Goal: Task Accomplishment & Management: Complete application form

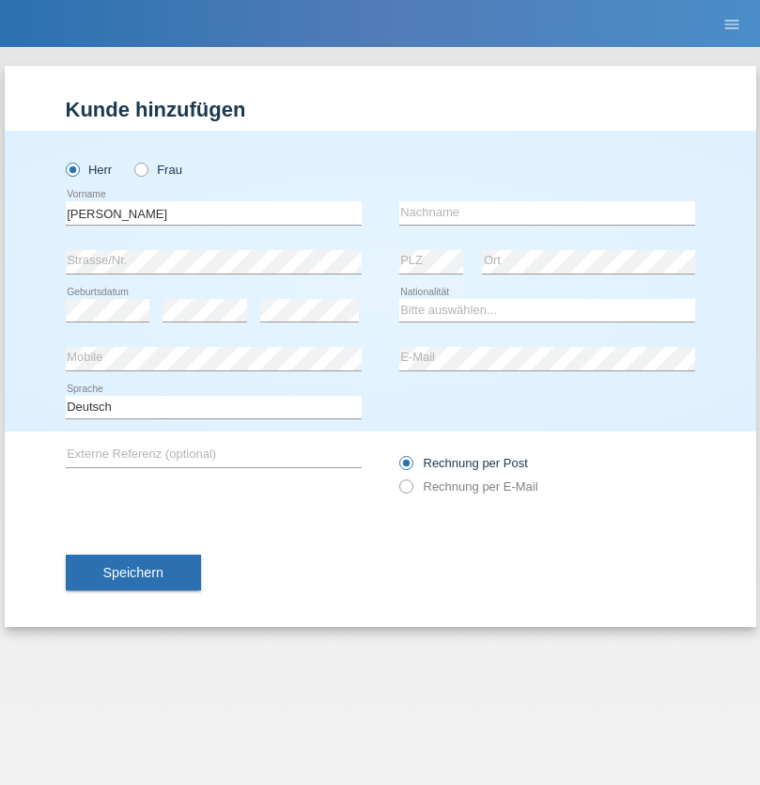
type input "[PERSON_NAME]"
click at [547, 212] on input "text" at bounding box center [547, 212] width 296 height 23
type input "Seenivasagam"
select select "LK"
select select "C"
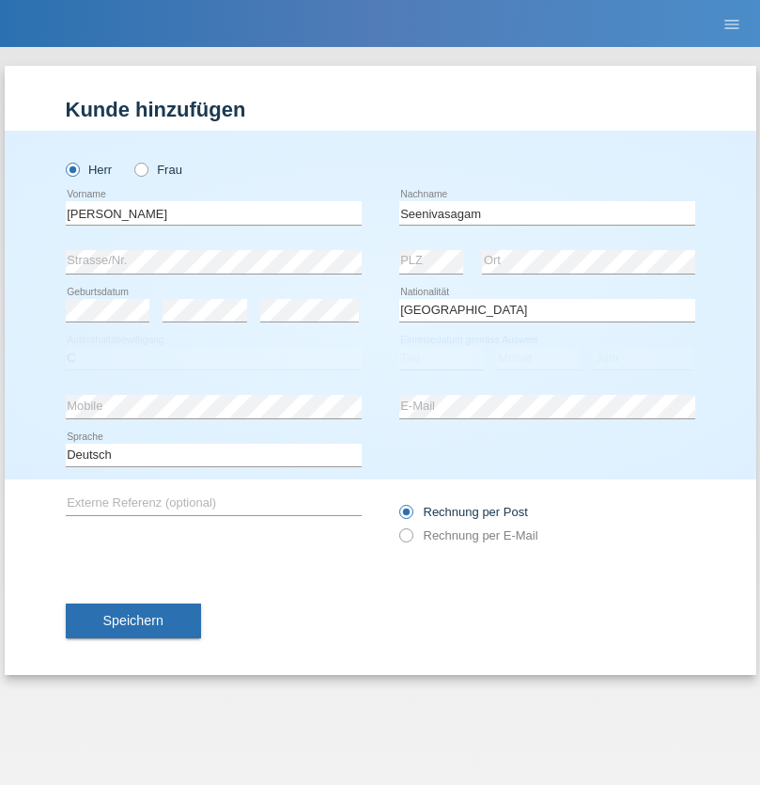
select select "03"
select select "08"
select select "2009"
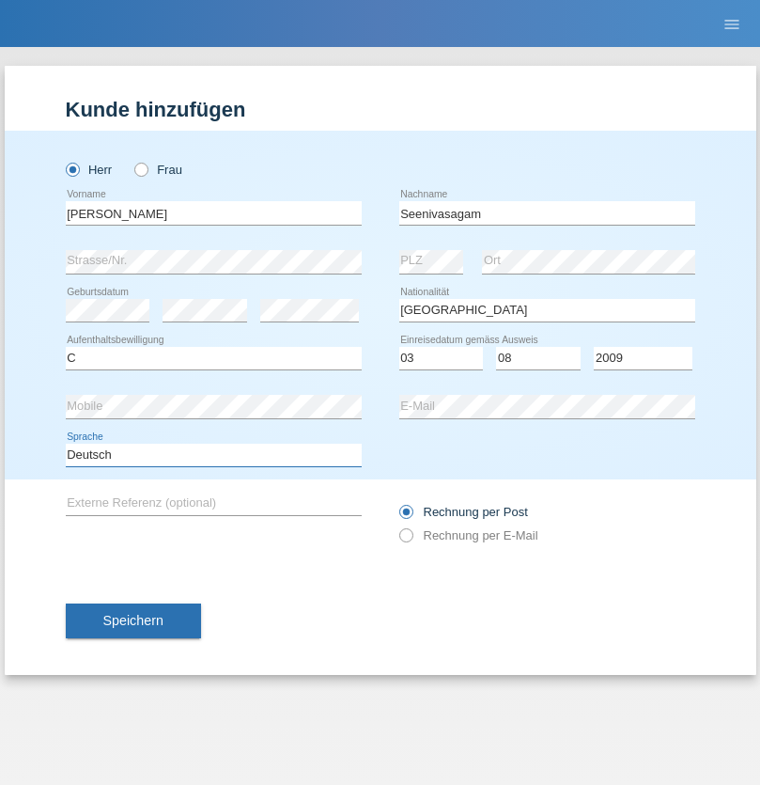
select select "en"
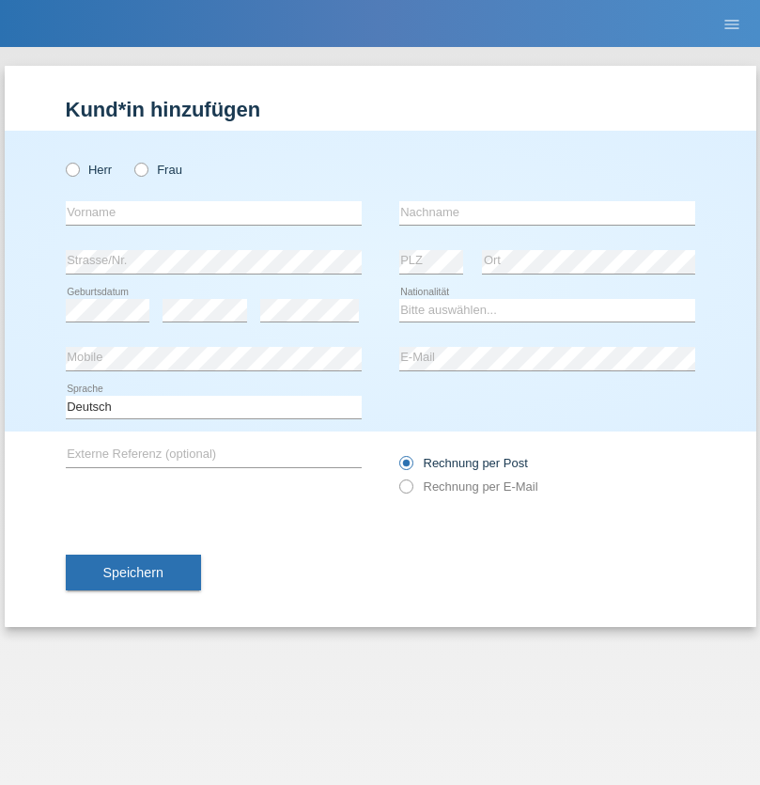
radio input "true"
click at [213, 212] on input "text" at bounding box center [214, 212] width 296 height 23
type input "Samuele"
click at [547, 212] on input "text" at bounding box center [547, 212] width 296 height 23
type input "Pizzardi"
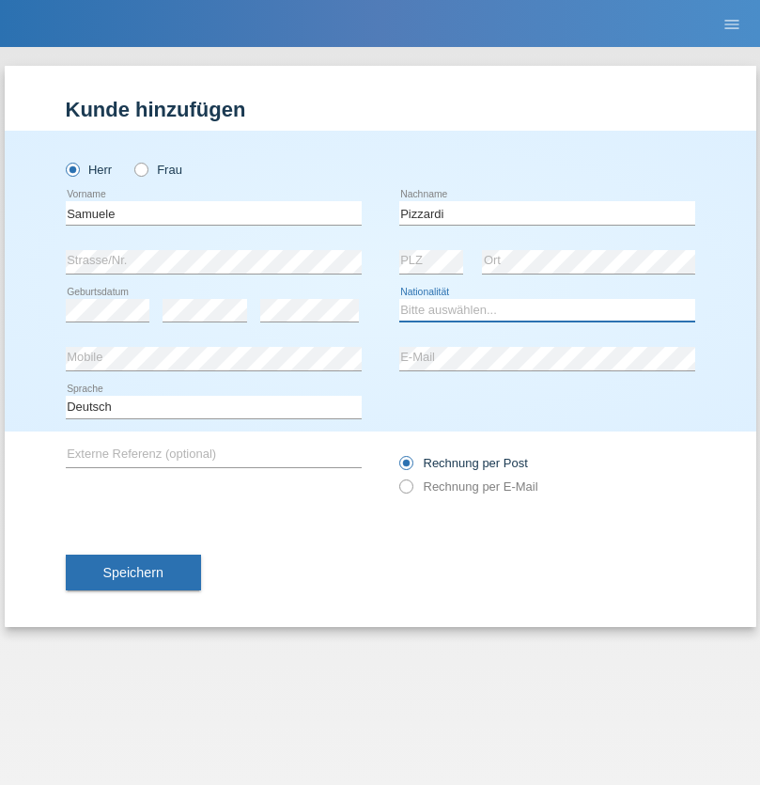
select select "IT"
select select "C"
select select "31"
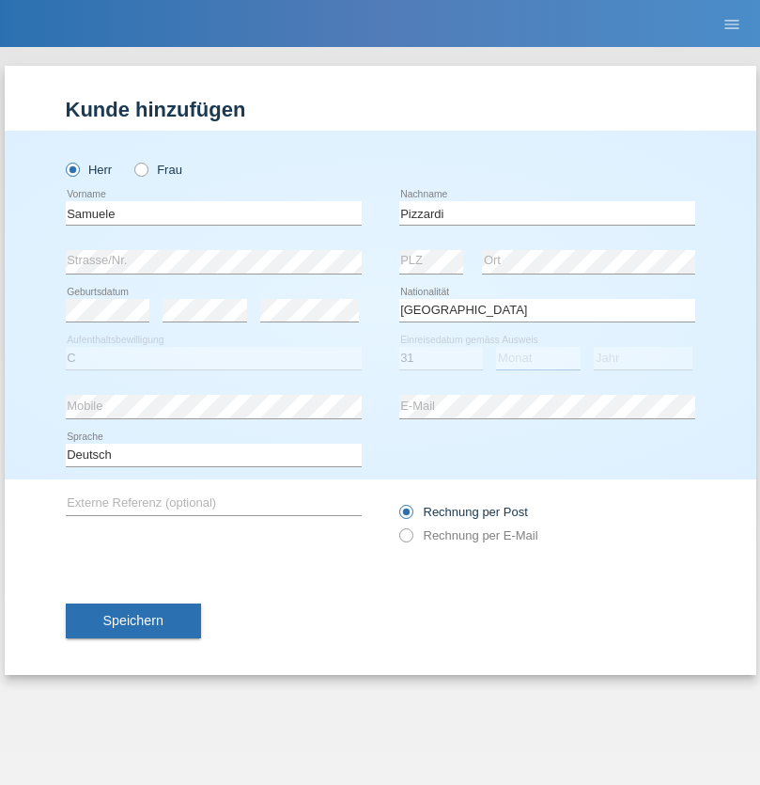
select select "12"
select select "2021"
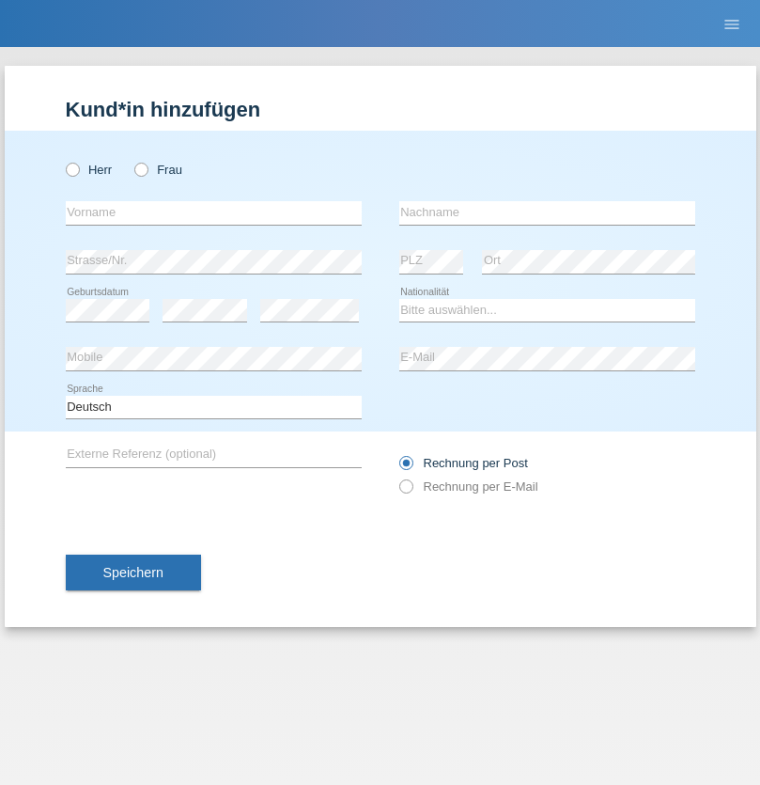
radio input "true"
click at [213, 212] on input "text" at bounding box center [214, 212] width 296 height 23
type input "Petar"
click at [547, 212] on input "text" at bounding box center [547, 212] width 296 height 23
type input "Katic"
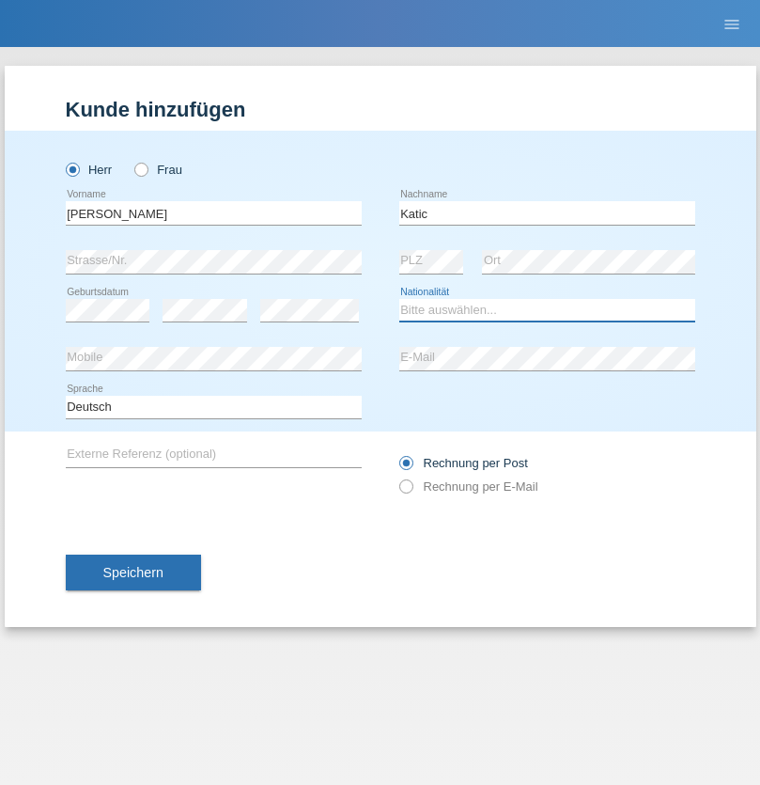
select select "HR"
select select "C"
select select "23"
select select "03"
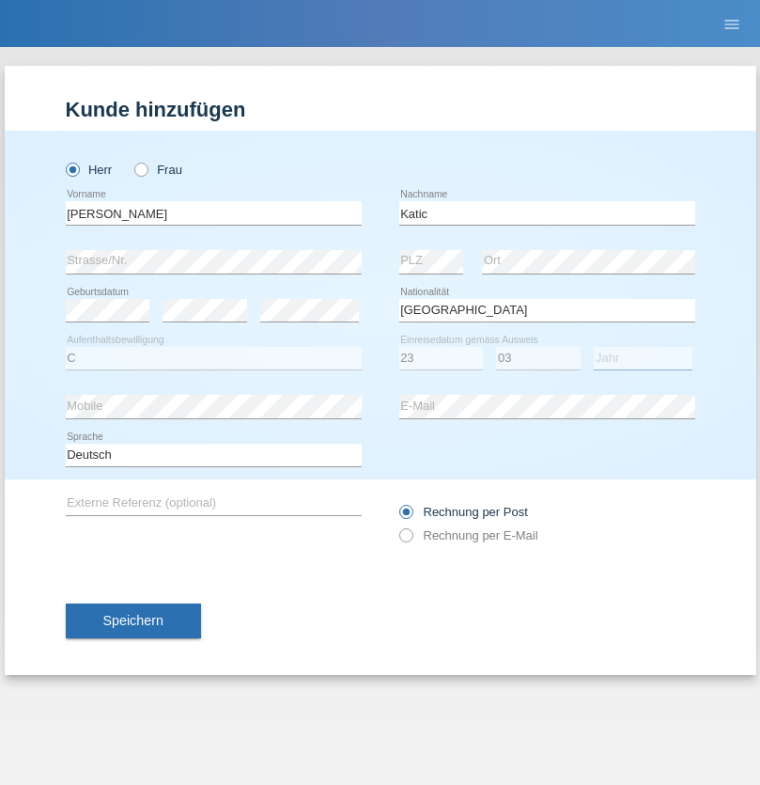
select select "2014"
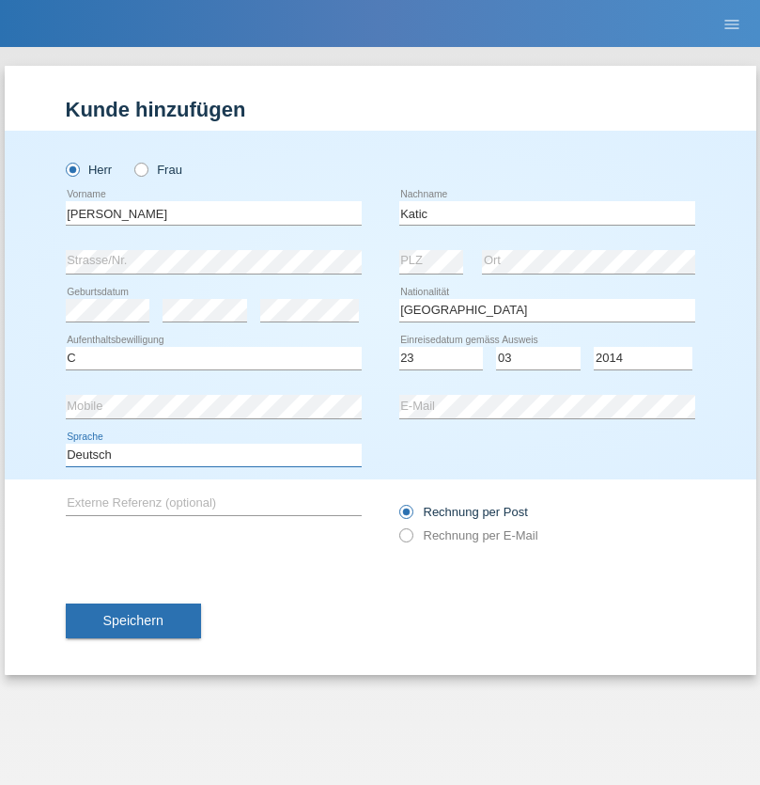
select select "en"
